Goal: Task Accomplishment & Management: Manage account settings

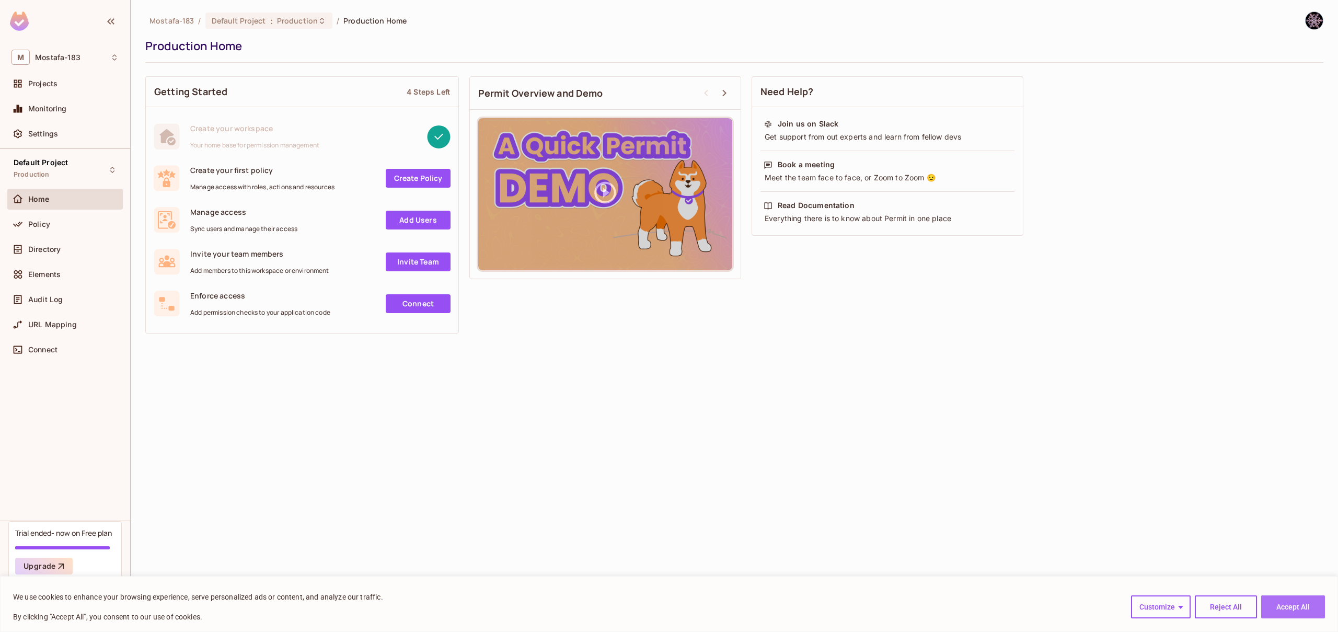
click at [1305, 598] on button "Accept All" at bounding box center [1293, 606] width 64 height 23
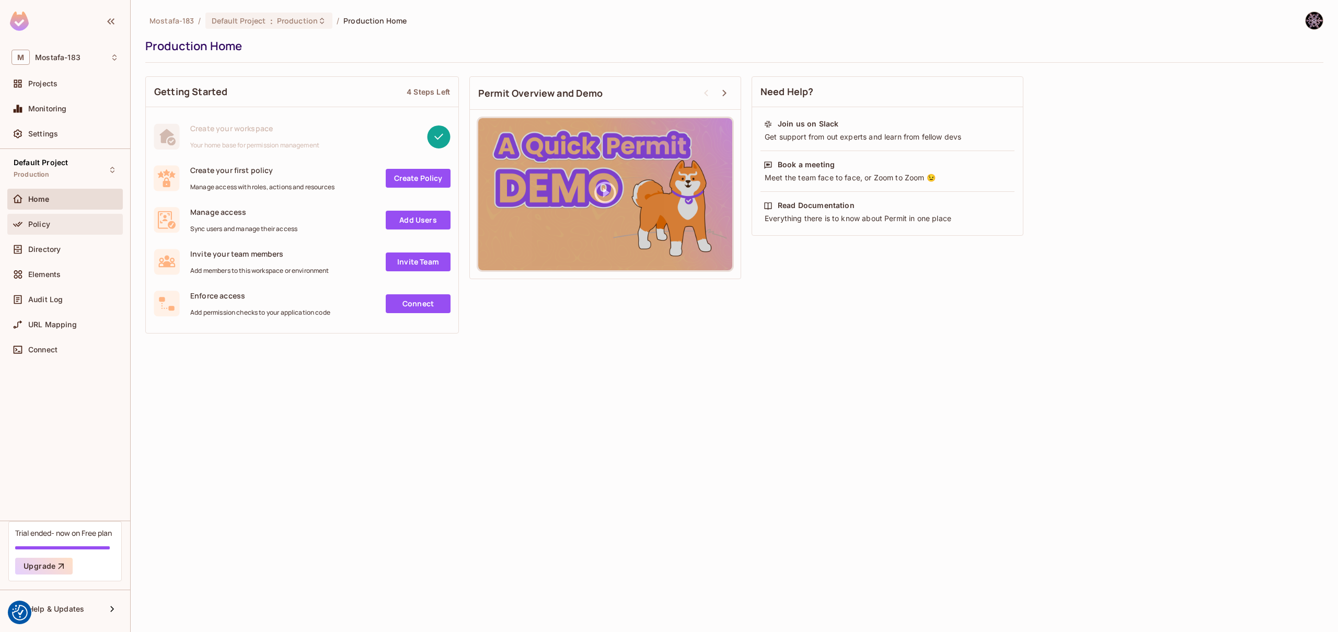
click at [60, 216] on div "Policy" at bounding box center [64, 224] width 115 height 21
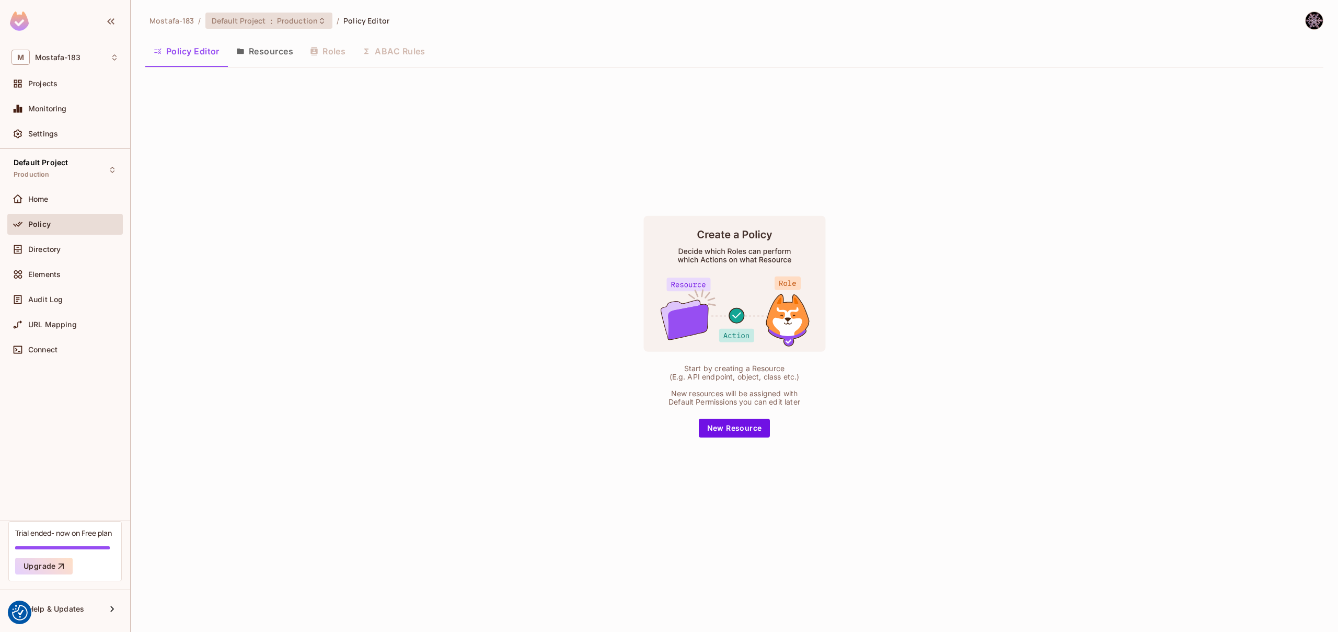
click at [266, 24] on div "Default Project : Production" at bounding box center [263, 21] width 102 height 10
click at [392, 119] on div "Development" at bounding box center [435, 119] width 136 height 13
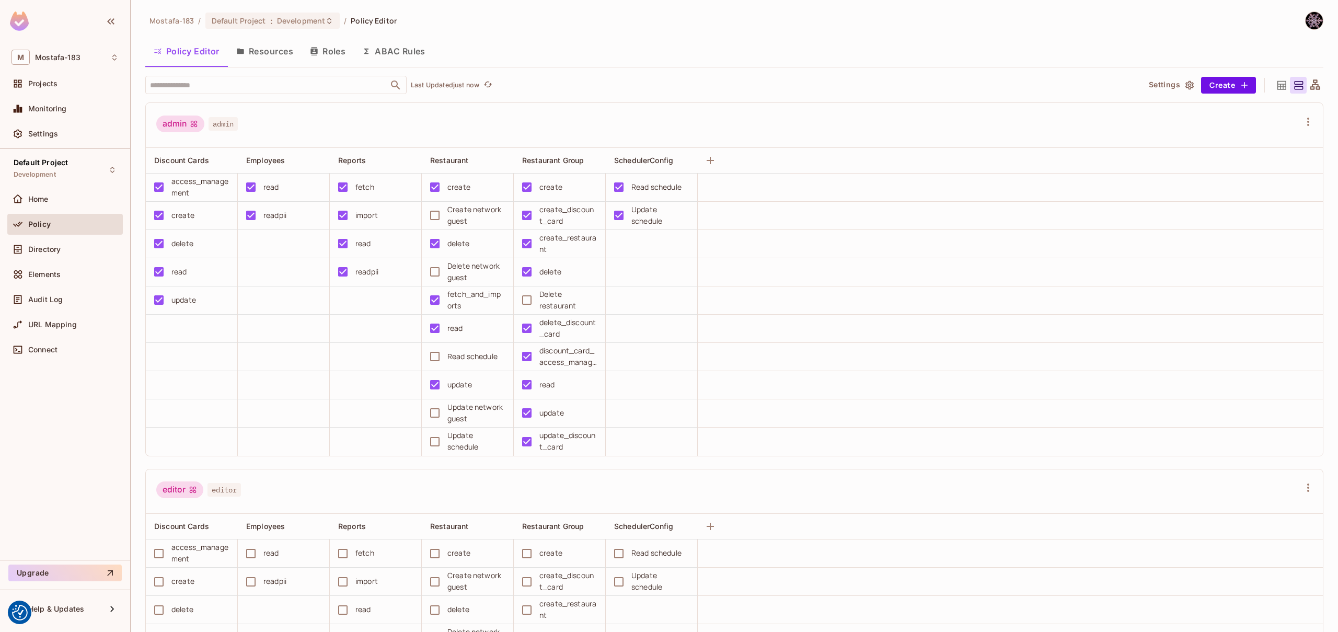
click at [321, 53] on button "Roles" at bounding box center [327, 51] width 52 height 26
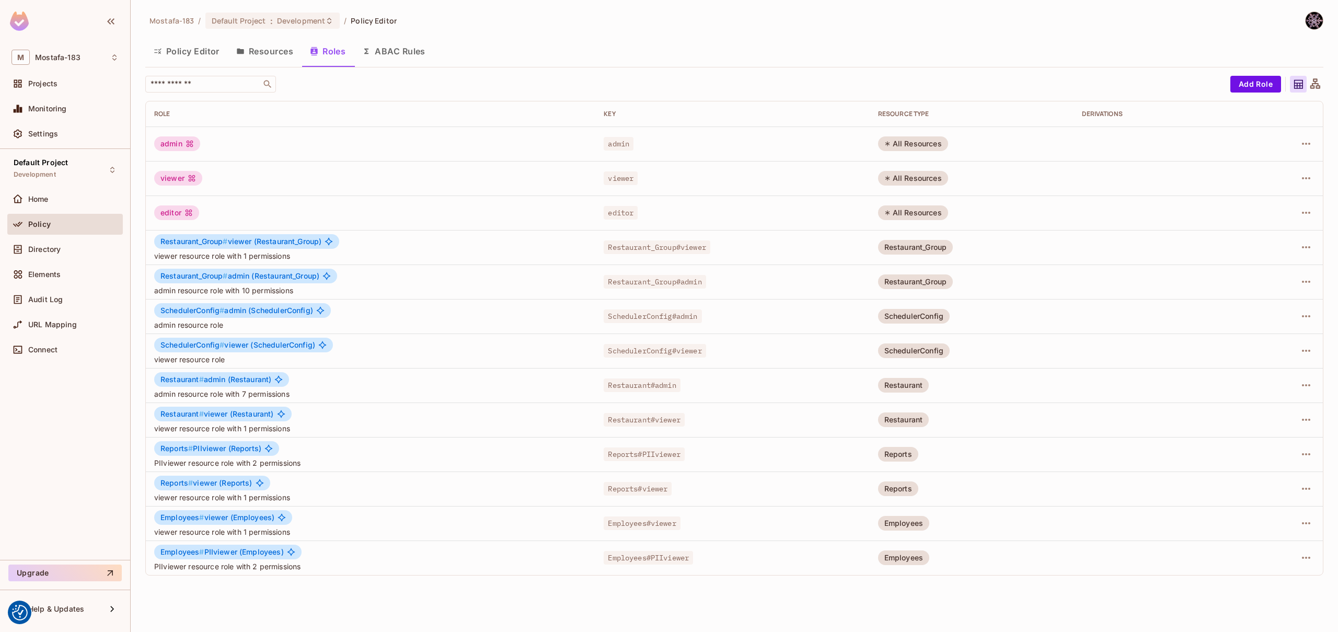
click at [193, 140] on icon at bounding box center [189, 144] width 8 height 8
click at [272, 57] on button "Resources" at bounding box center [265, 51] width 74 height 26
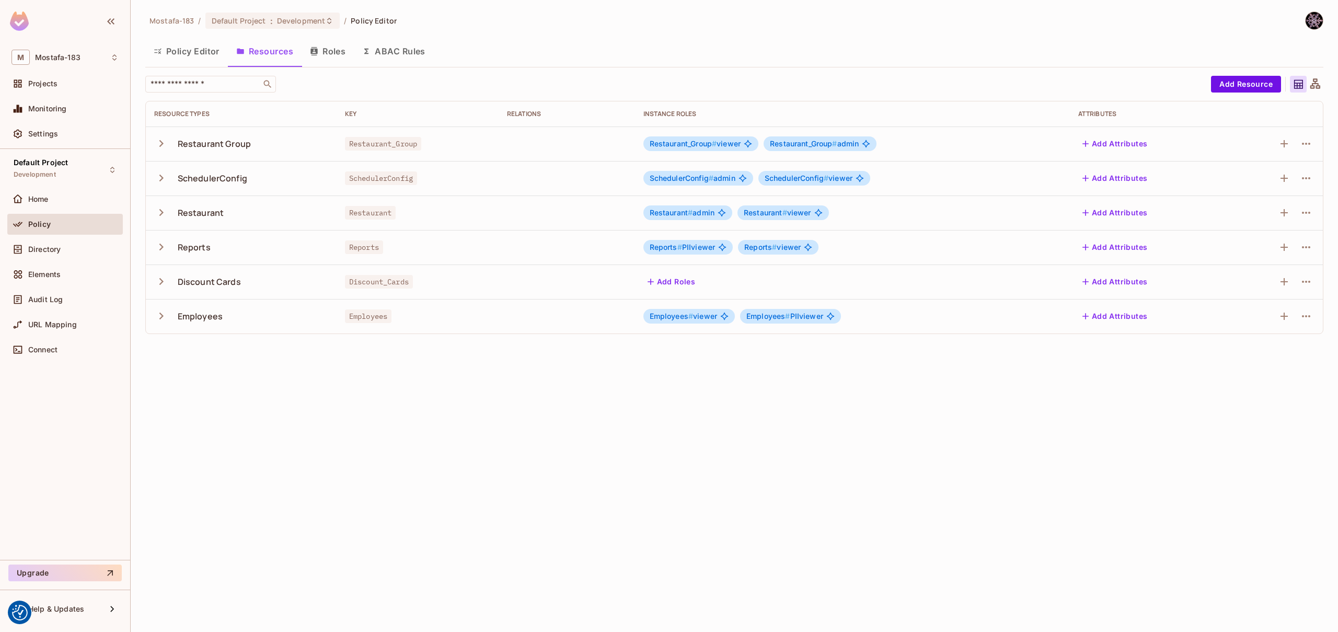
click at [163, 176] on icon "button" at bounding box center [161, 178] width 14 height 14
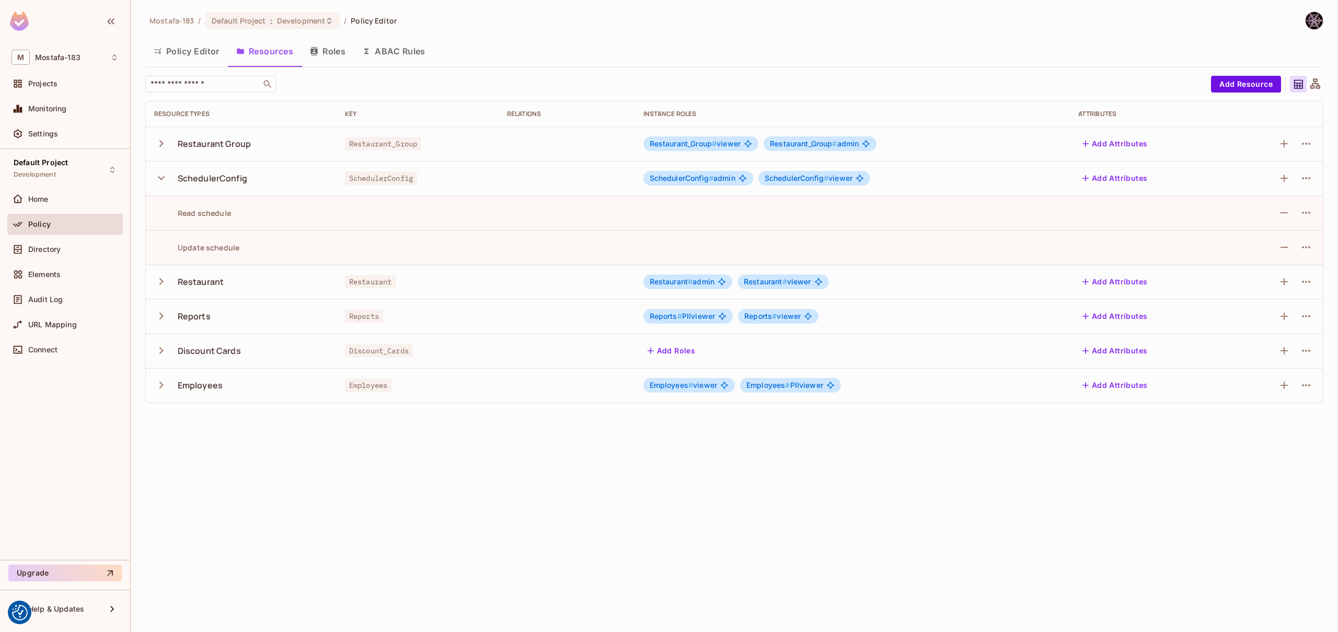
click at [190, 49] on button "Policy Editor" at bounding box center [186, 51] width 83 height 26
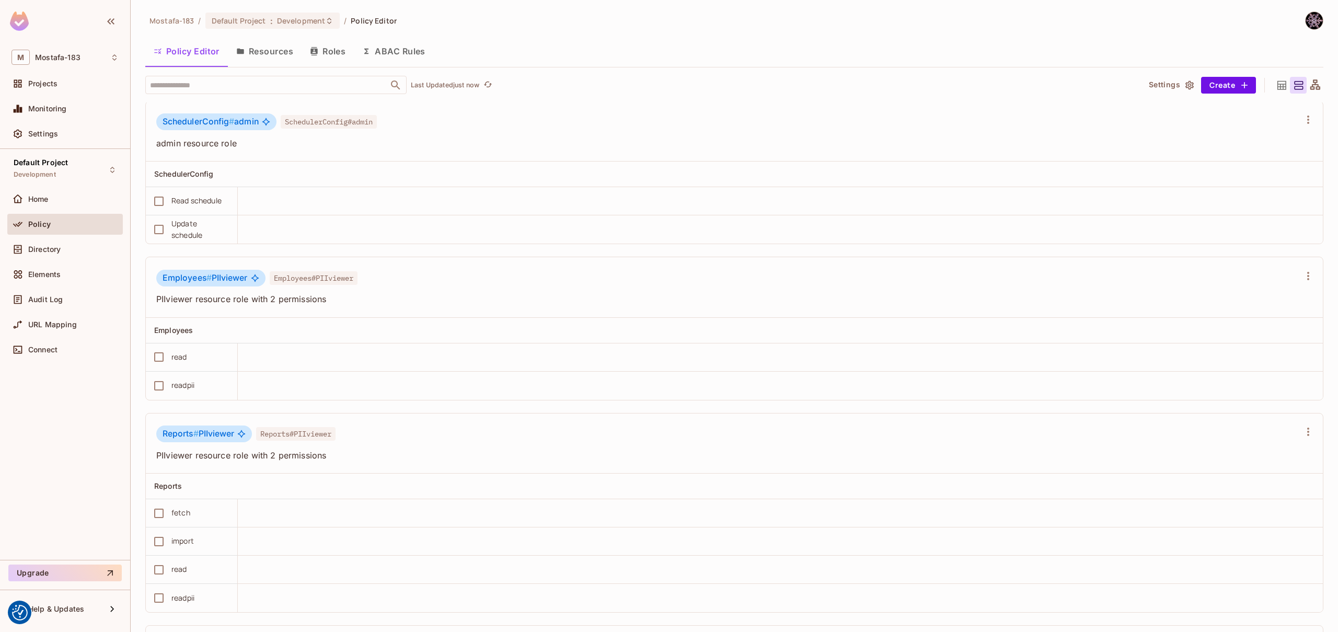
scroll to position [2220, 0]
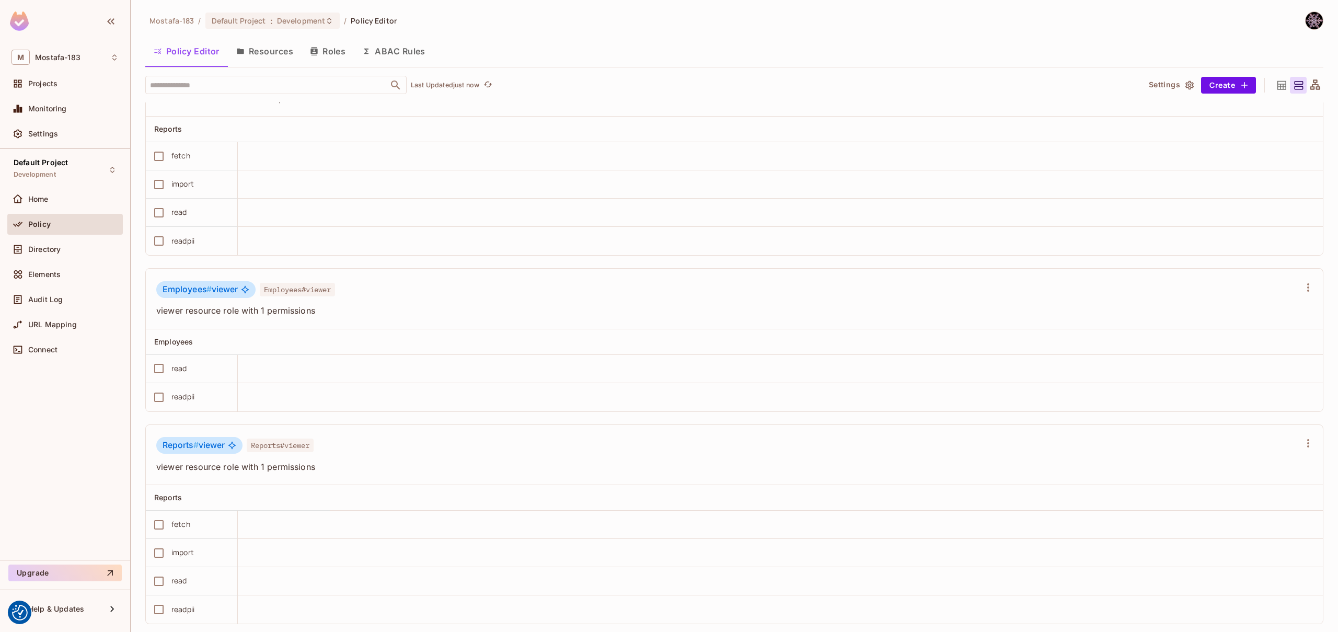
click at [209, 51] on button "Policy Editor" at bounding box center [186, 51] width 83 height 26
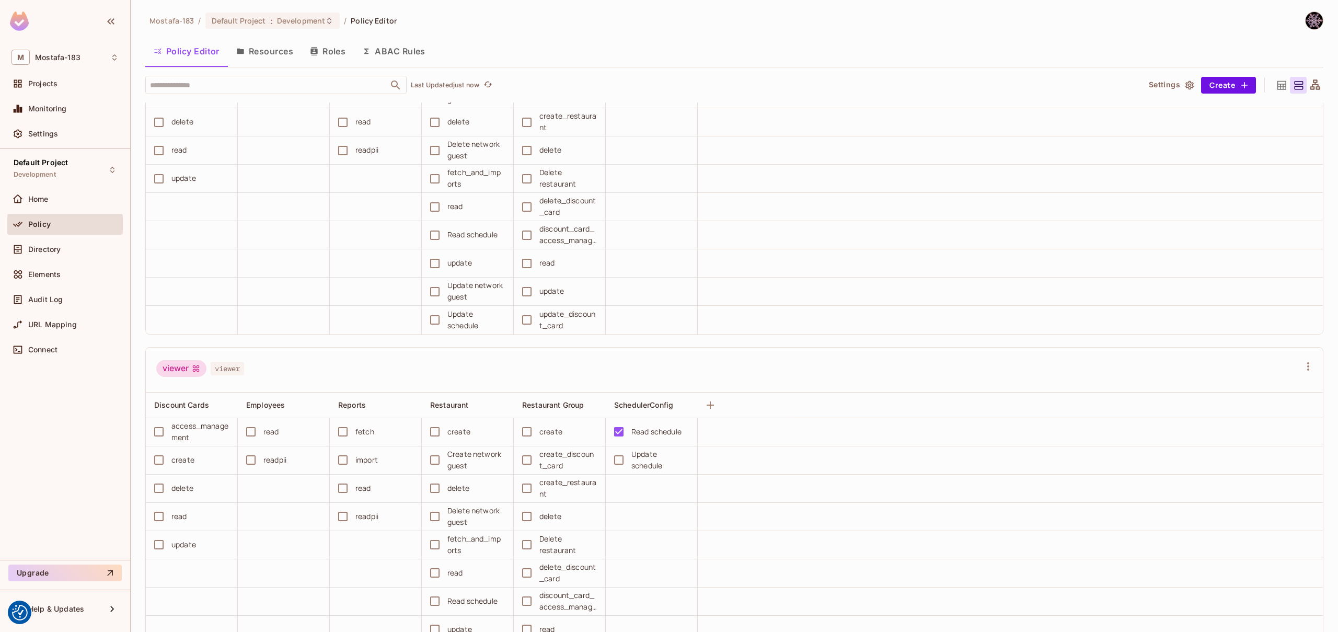
scroll to position [0, 0]
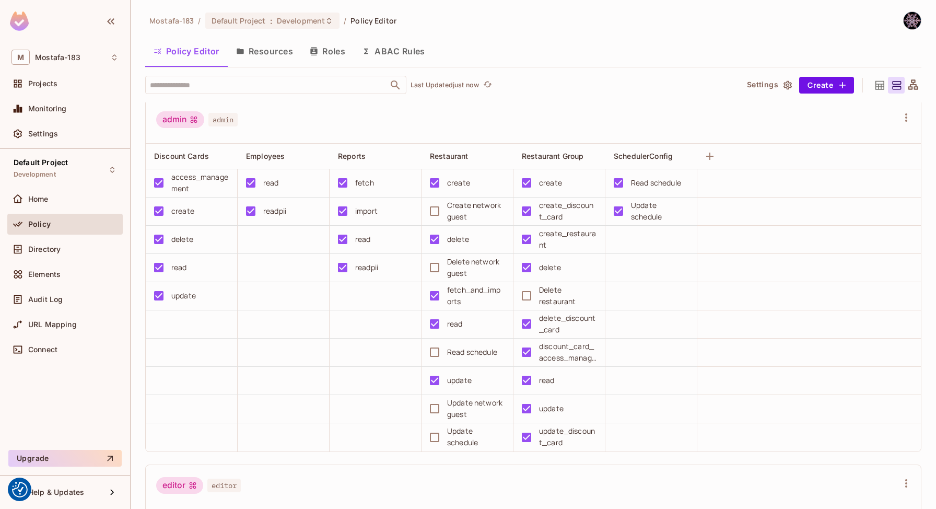
scroll to position [6, 0]
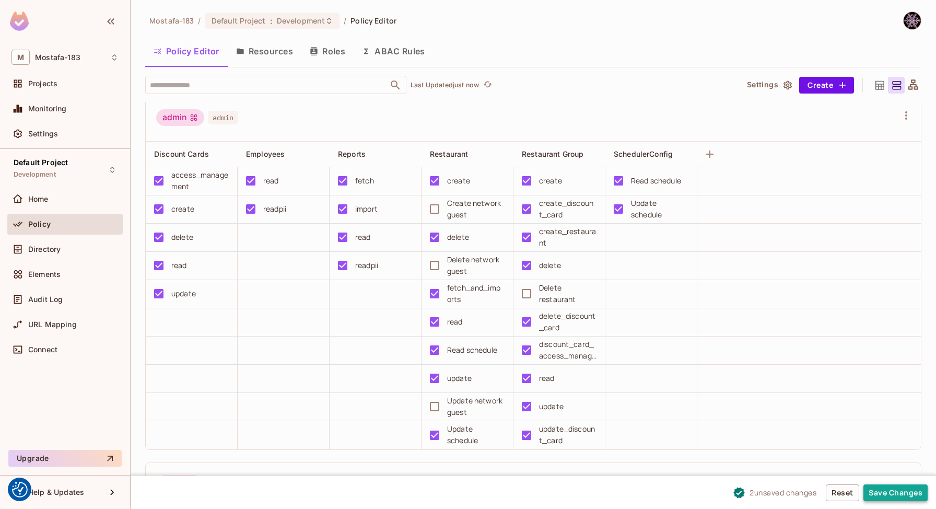
click at [891, 490] on button "Save Changes" at bounding box center [896, 492] width 64 height 17
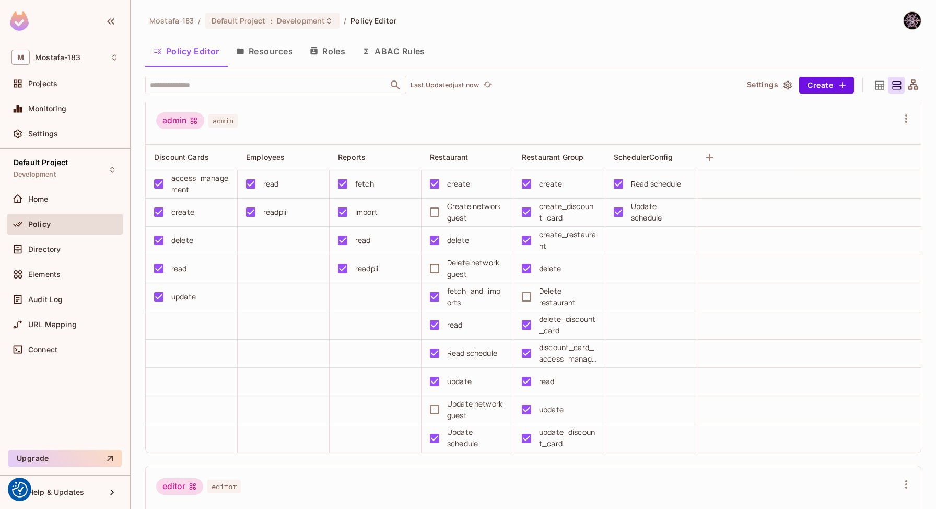
scroll to position [0, 0]
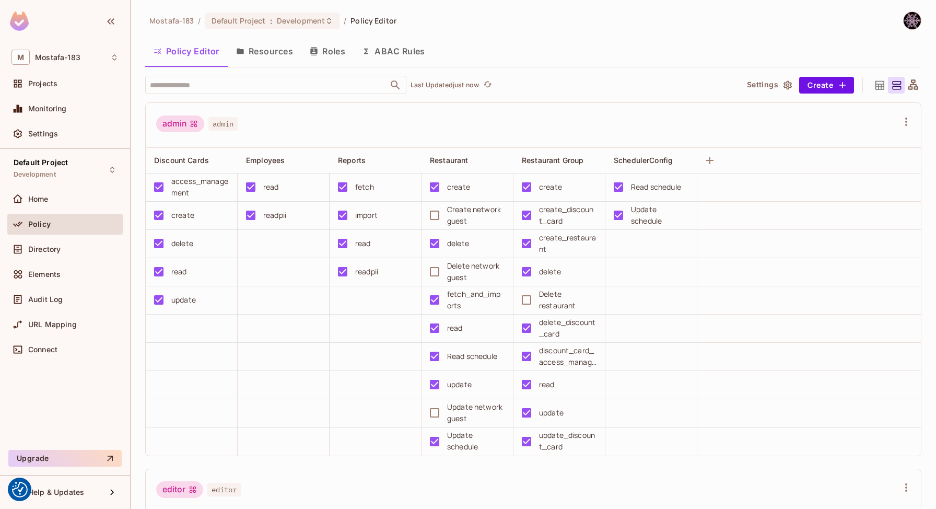
click at [322, 53] on button "Roles" at bounding box center [327, 51] width 52 height 26
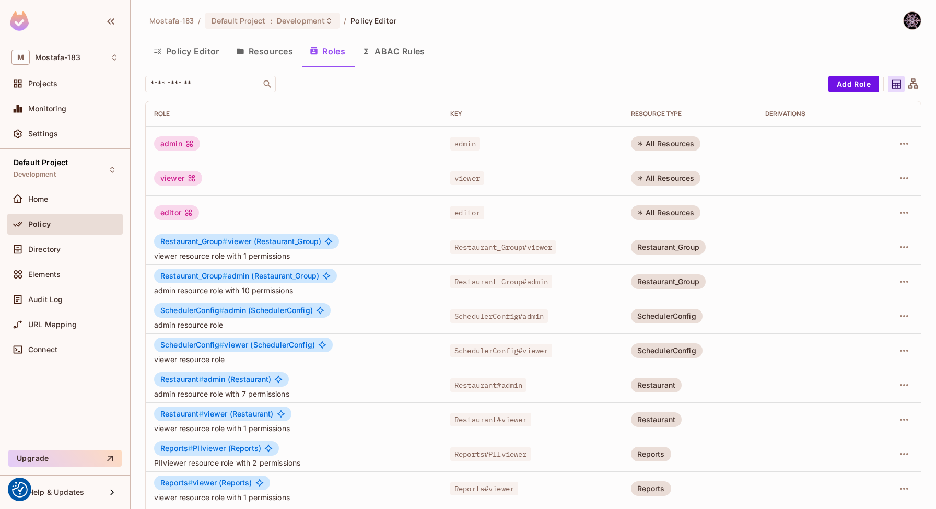
click at [178, 144] on div "admin" at bounding box center [177, 143] width 46 height 15
click at [672, 144] on div "All Resources" at bounding box center [666, 143] width 70 height 15
click at [393, 53] on button "ABAC Rules" at bounding box center [394, 51] width 80 height 26
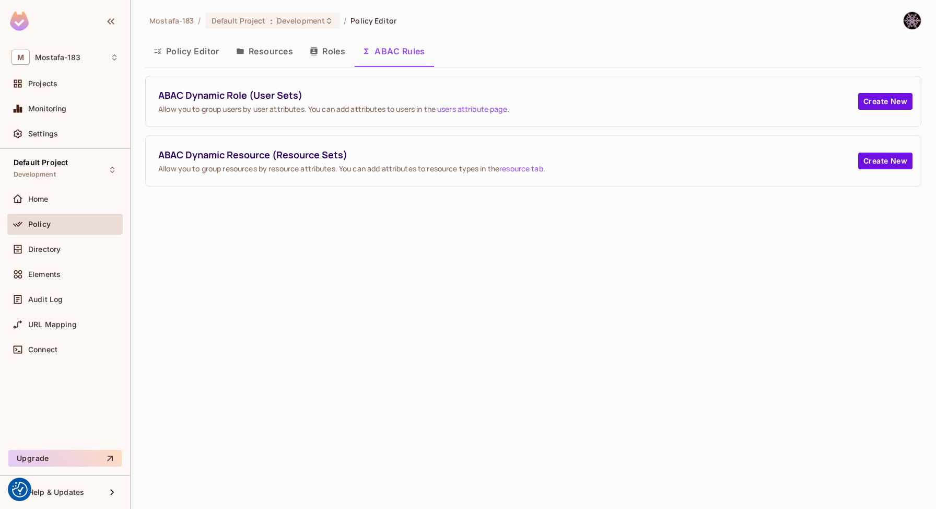
click at [265, 53] on button "Resources" at bounding box center [265, 51] width 74 height 26
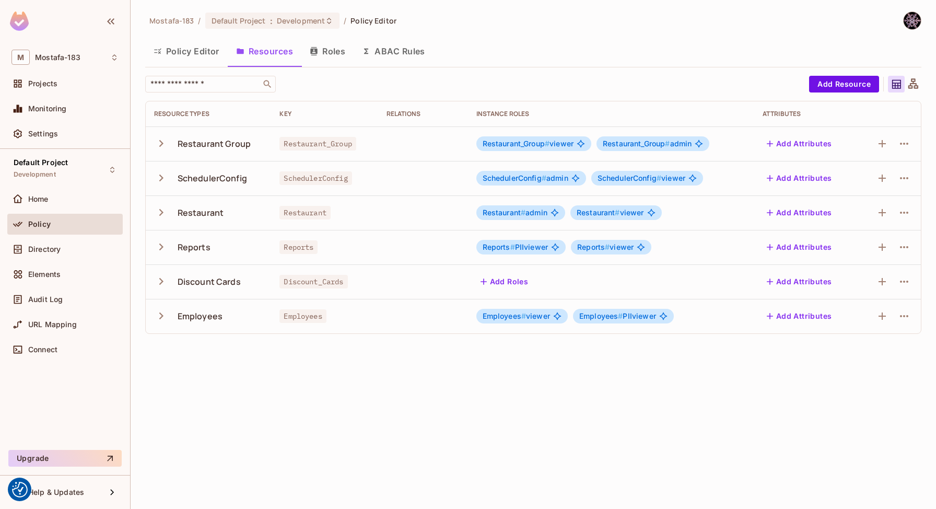
click at [190, 48] on button "Policy Editor" at bounding box center [186, 51] width 83 height 26
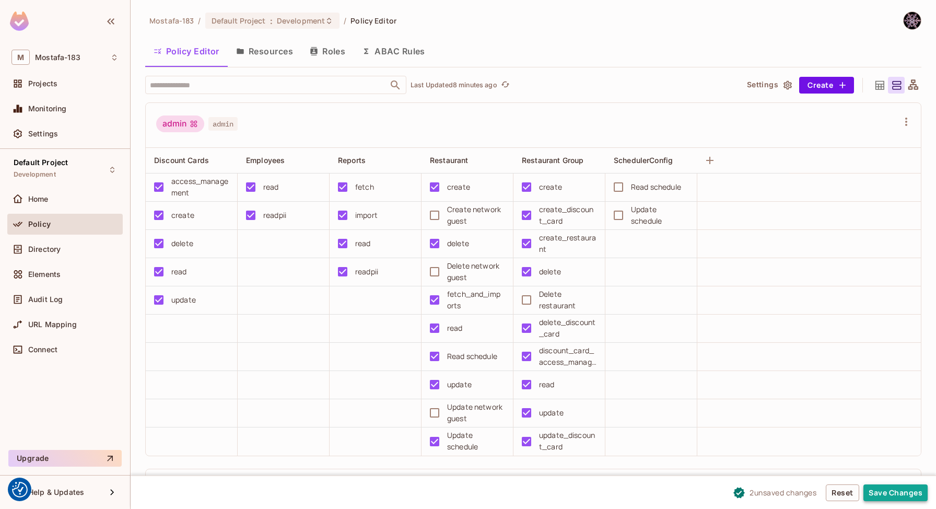
click at [905, 490] on button "Save Changes" at bounding box center [896, 492] width 64 height 17
click at [878, 493] on button "Save Changes" at bounding box center [896, 492] width 64 height 17
